Goal: Information Seeking & Learning: Learn about a topic

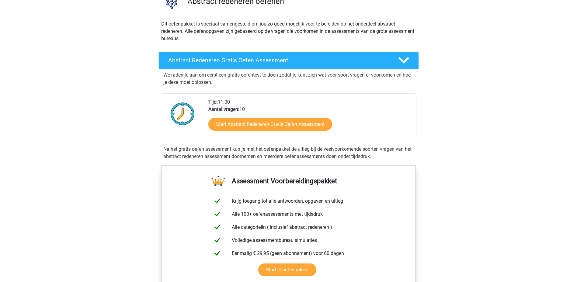
scroll to position [61, 0]
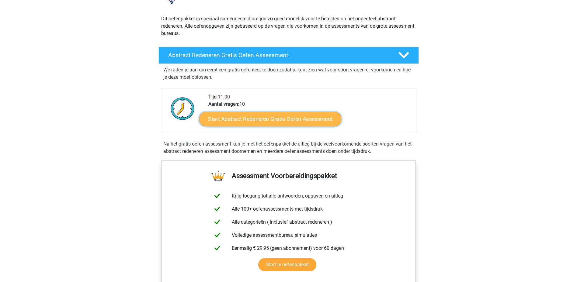
click at [255, 120] on link "Start Abstract Redeneren Gratis Oefen Assessment" at bounding box center [270, 119] width 142 height 15
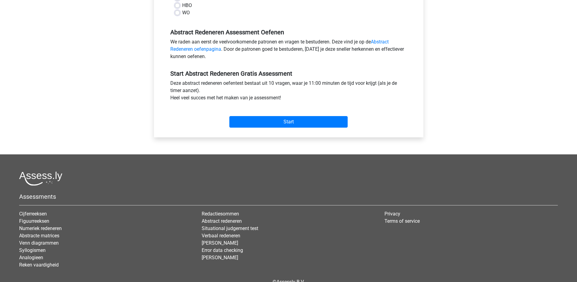
scroll to position [183, 0]
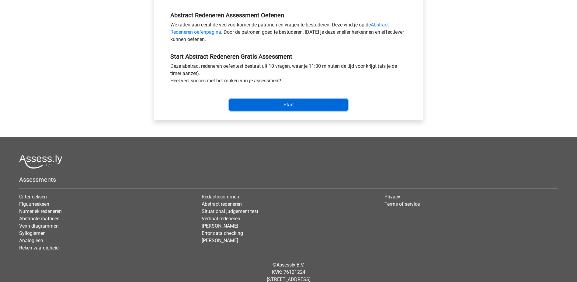
click at [259, 106] on input "Start" at bounding box center [288, 105] width 118 height 12
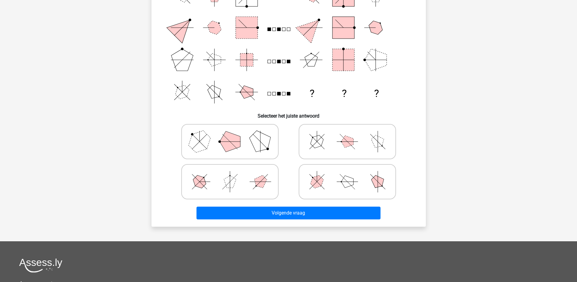
scroll to position [61, 0]
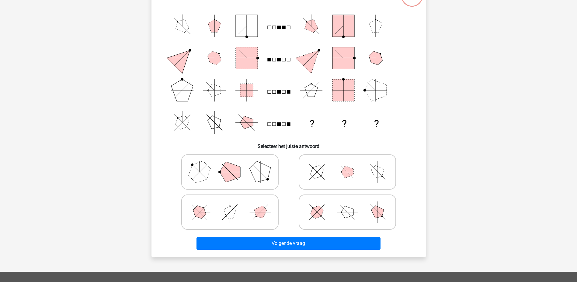
click at [319, 216] on polygon at bounding box center [316, 212] width 17 height 17
click at [347, 205] on input "radio" at bounding box center [349, 203] width 4 height 4
radio input "true"
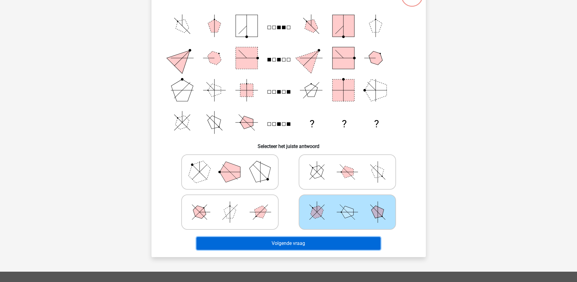
click at [284, 242] on button "Volgende vraag" at bounding box center [289, 243] width 184 height 13
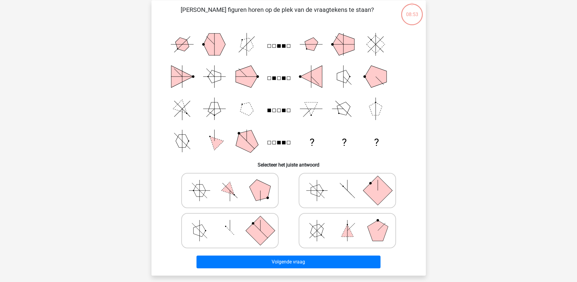
scroll to position [30, 0]
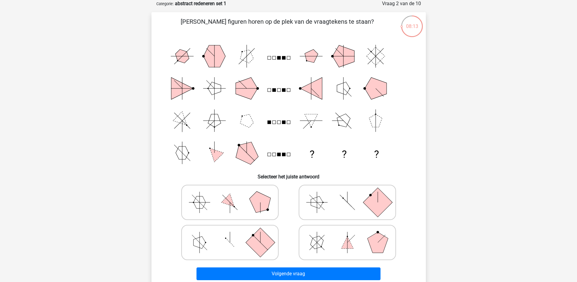
click at [238, 238] on icon at bounding box center [229, 243] width 91 height 30
click at [234, 235] on input "radio" at bounding box center [232, 233] width 4 height 4
radio input "true"
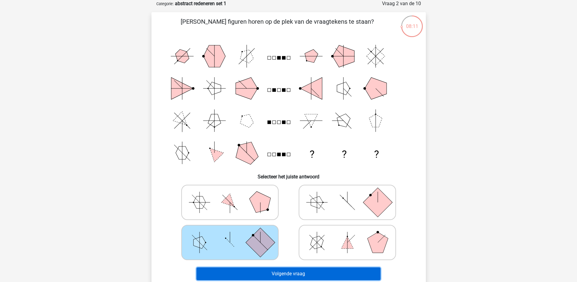
click at [318, 274] on button "Volgende vraag" at bounding box center [289, 274] width 184 height 13
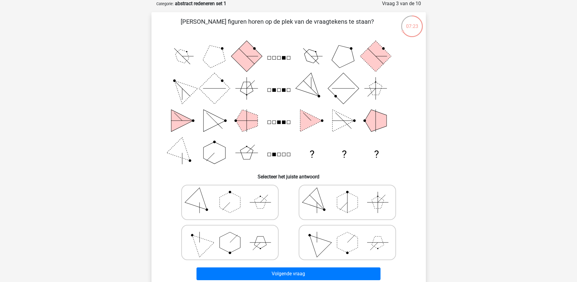
click at [251, 236] on icon at bounding box center [229, 243] width 91 height 30
click at [234, 235] on input "radio" at bounding box center [232, 233] width 4 height 4
radio input "true"
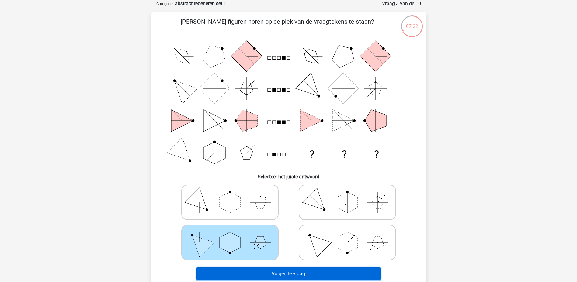
click at [272, 270] on button "Volgende vraag" at bounding box center [289, 274] width 184 height 13
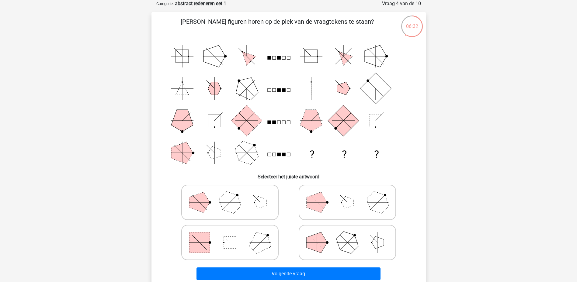
click at [238, 231] on icon at bounding box center [229, 243] width 91 height 30
click at [234, 231] on input "radio" at bounding box center [232, 233] width 4 height 4
radio input "true"
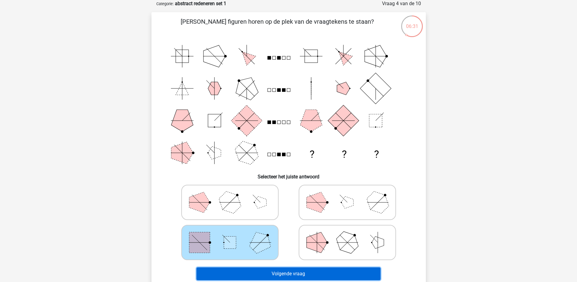
click at [317, 269] on button "Volgende vraag" at bounding box center [289, 274] width 184 height 13
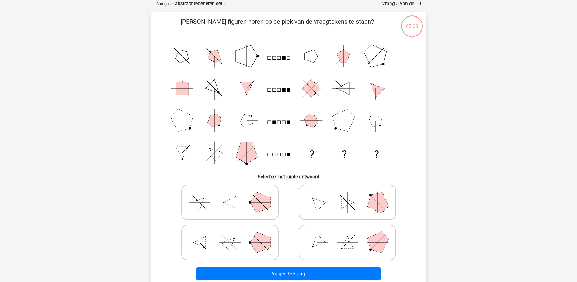
click at [334, 227] on label at bounding box center [347, 242] width 97 height 35
click at [347, 231] on input "radio" at bounding box center [349, 233] width 4 height 4
radio input "true"
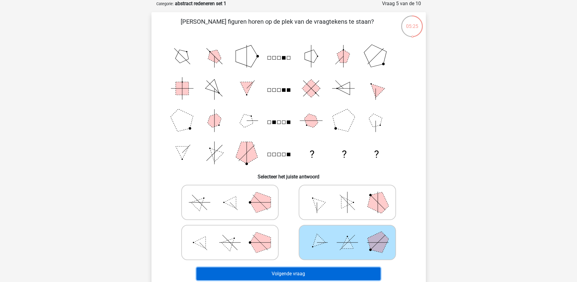
click at [309, 275] on button "Volgende vraag" at bounding box center [289, 274] width 184 height 13
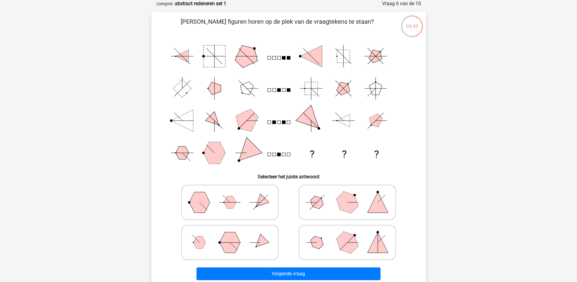
click at [192, 196] on polygon at bounding box center [199, 202] width 21 height 21
click at [230, 195] on input "radio" at bounding box center [232, 193] width 4 height 4
radio input "true"
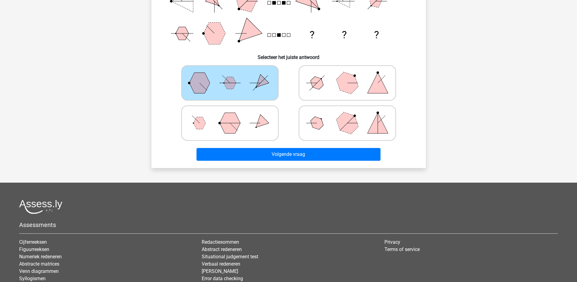
scroll to position [152, 0]
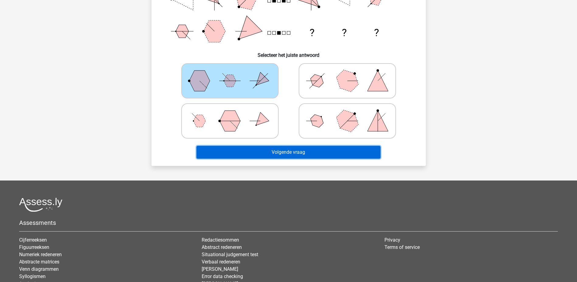
click at [301, 151] on button "Volgende vraag" at bounding box center [289, 152] width 184 height 13
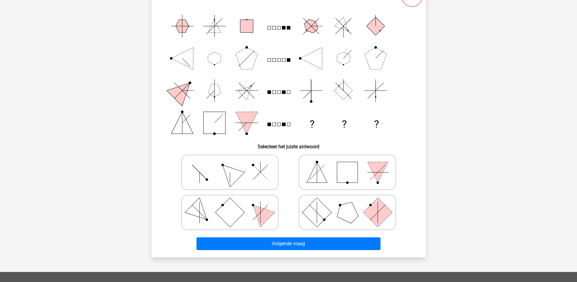
scroll to position [30, 0]
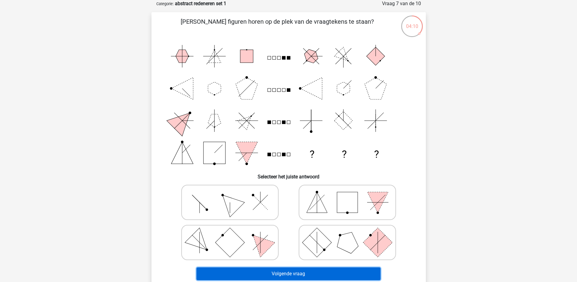
drag, startPoint x: 278, startPoint y: 275, endPoint x: 280, endPoint y: 271, distance: 4.1
click at [278, 275] on button "Volgende vraag" at bounding box center [289, 274] width 184 height 13
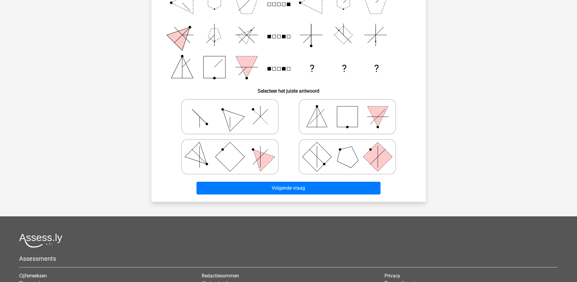
scroll to position [122, 0]
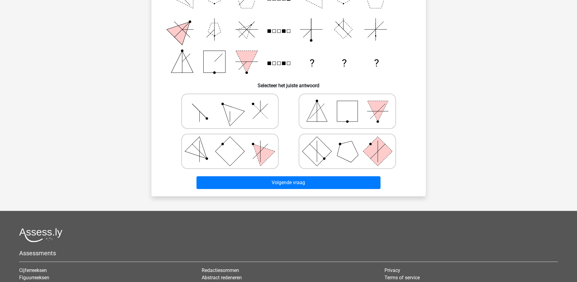
click at [268, 155] on polygon at bounding box center [259, 151] width 29 height 29
click at [234, 144] on input "radio" at bounding box center [232, 142] width 4 height 4
radio input "true"
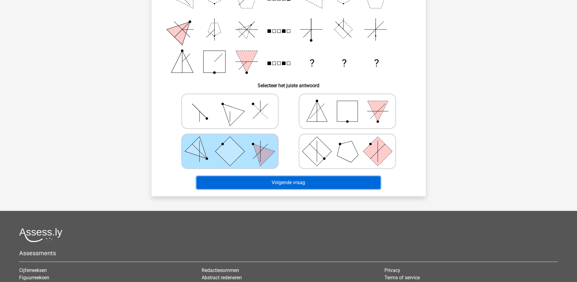
click at [273, 181] on button "Volgende vraag" at bounding box center [289, 182] width 184 height 13
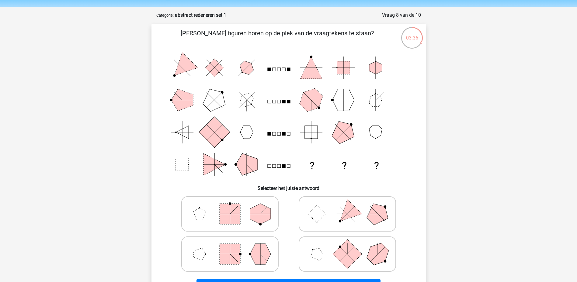
scroll to position [30, 0]
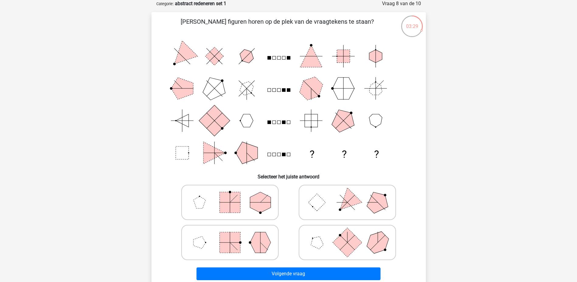
click at [356, 195] on icon at bounding box center [347, 202] width 91 height 30
click at [351, 195] on input "radio" at bounding box center [349, 193] width 4 height 4
radio input "true"
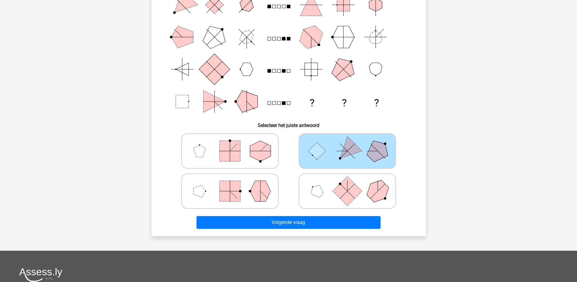
scroll to position [91, 0]
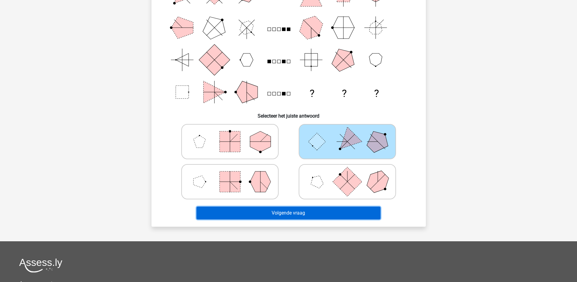
click at [314, 211] on button "Volgende vraag" at bounding box center [289, 213] width 184 height 13
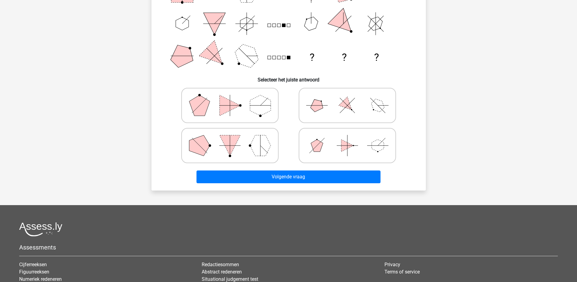
scroll to position [122, 0]
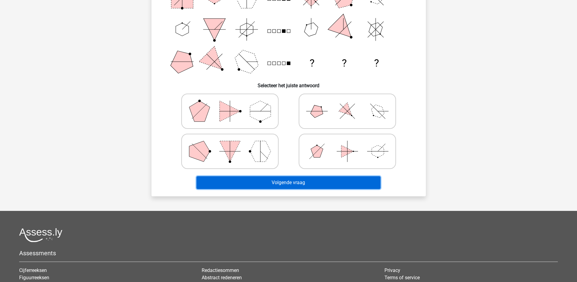
click at [270, 179] on button "Volgende vraag" at bounding box center [289, 182] width 184 height 13
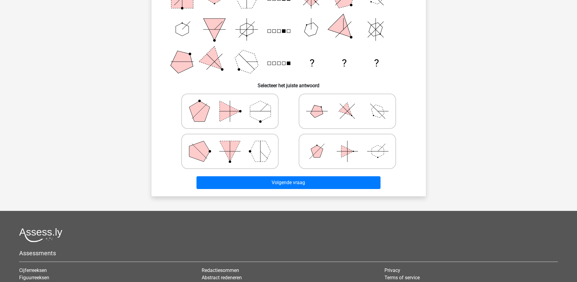
click at [313, 123] on icon at bounding box center [347, 111] width 91 height 30
click at [347, 104] on input "radio" at bounding box center [349, 102] width 4 height 4
radio input "true"
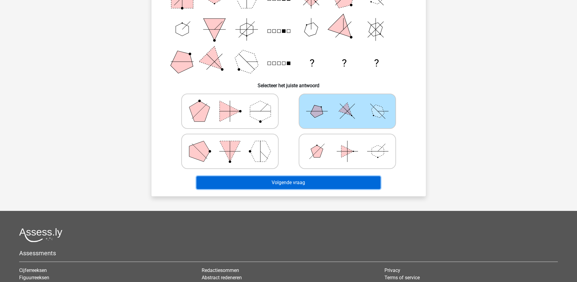
click at [276, 177] on button "Volgende vraag" at bounding box center [289, 182] width 184 height 13
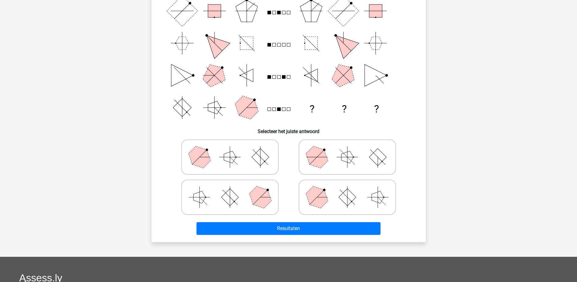
scroll to position [91, 0]
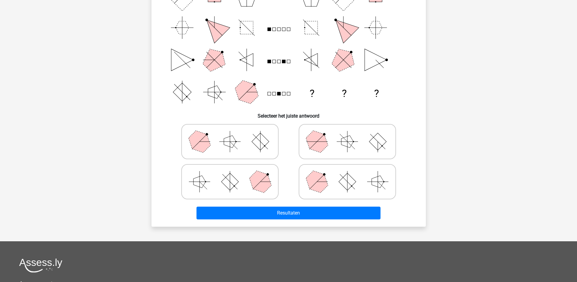
click at [315, 175] on polygon at bounding box center [316, 181] width 29 height 29
click at [347, 174] on input "radio" at bounding box center [349, 172] width 4 height 4
radio input "true"
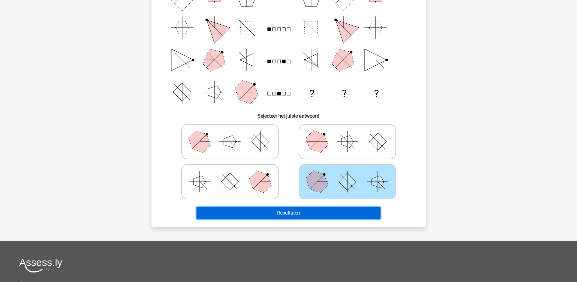
click at [294, 210] on button "Resultaten" at bounding box center [289, 213] width 184 height 13
